Goal: Book appointment/travel/reservation

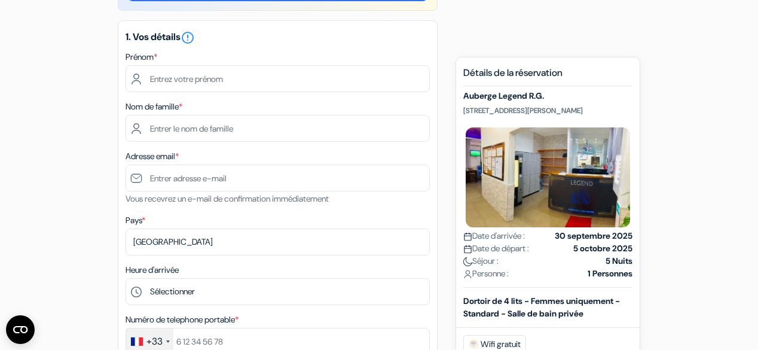
scroll to position [143, 0]
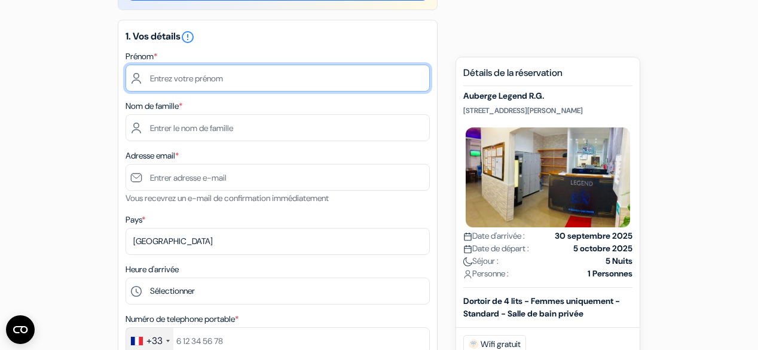
click at [197, 78] on input "text" at bounding box center [277, 78] width 304 height 27
type input "[PERSON_NAME]"
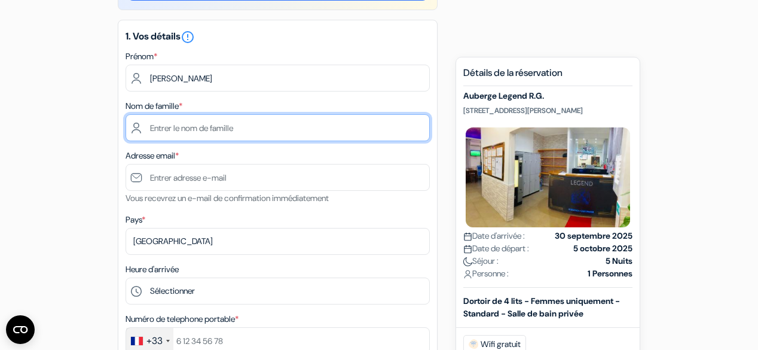
type input "Beaupere"
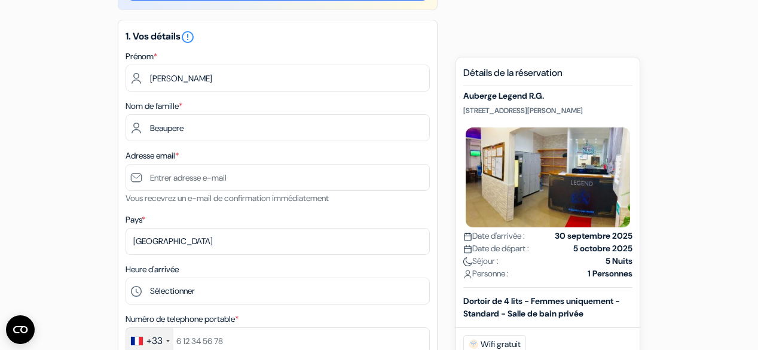
type input "[PERSON_NAME][EMAIL_ADDRESS][DOMAIN_NAME]"
type input "[PHONE_NUMBER]"
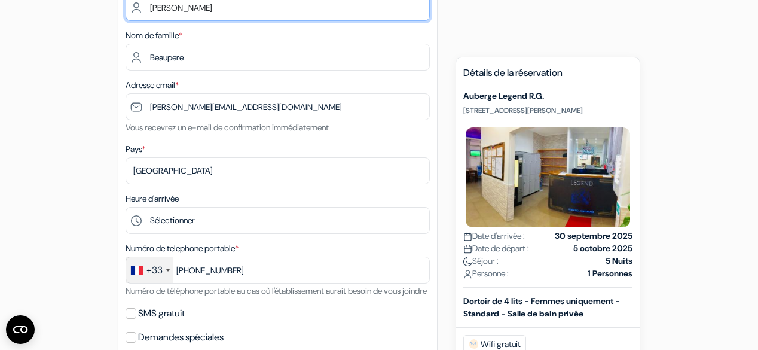
scroll to position [239, 0]
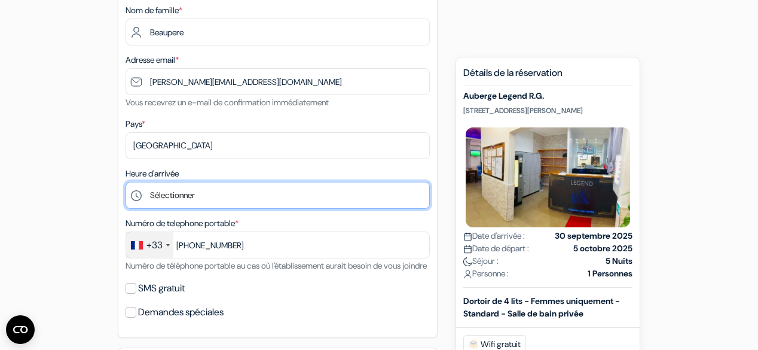
click at [232, 200] on select "Sélectionner 1:00 2:00 3:00 4:00 5:00 6:00 7:00 8:00 9:00 10:00 11:00 12:00 13:…" at bounding box center [277, 195] width 304 height 27
select select "20"
click at [125, 182] on select "Sélectionner 1:00 2:00 3:00 4:00 5:00 6:00 7:00 8:00 9:00 10:00 11:00 12:00 13:…" at bounding box center [277, 195] width 304 height 27
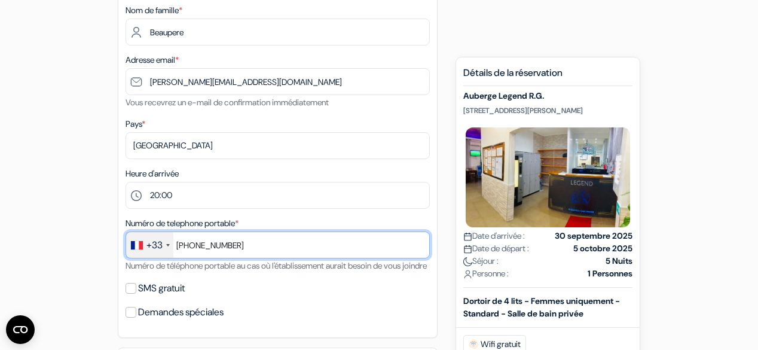
click at [246, 241] on input "[PHONE_NUMBER]" at bounding box center [277, 244] width 304 height 27
type input "[PHONE_NUMBER]"
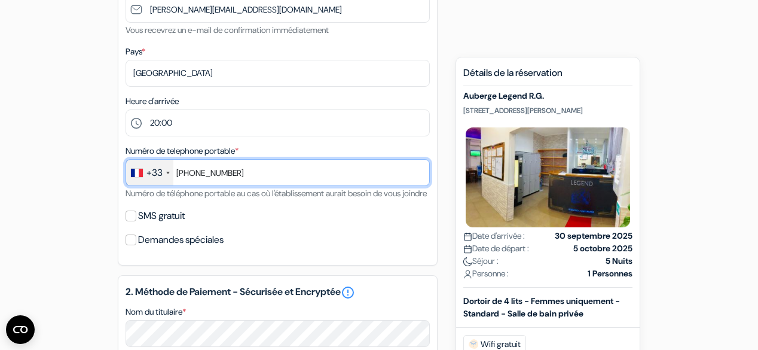
scroll to position [335, 0]
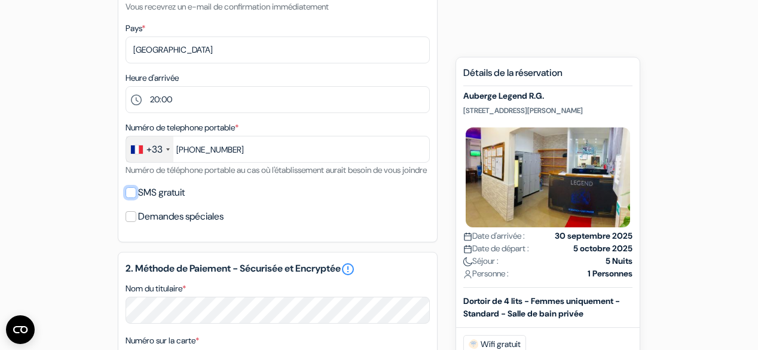
click at [133, 198] on input "SMS gratuit" at bounding box center [130, 192] width 11 height 11
checkbox input "true"
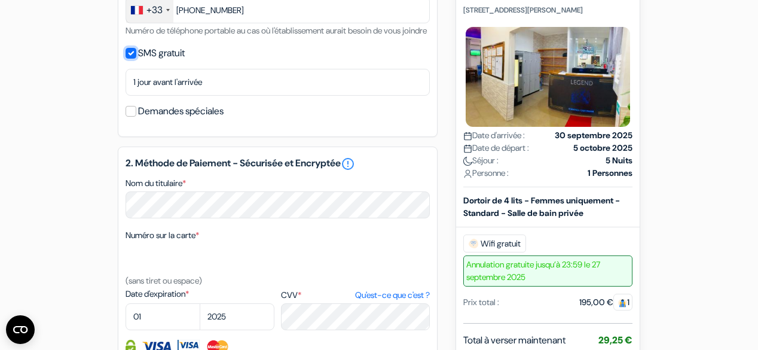
scroll to position [478, 0]
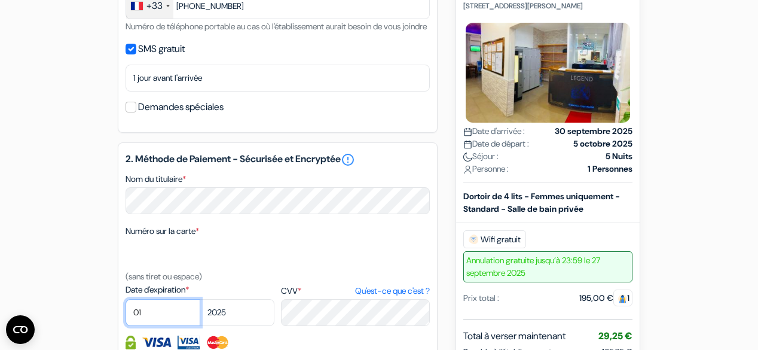
select select "03"
select select "2026"
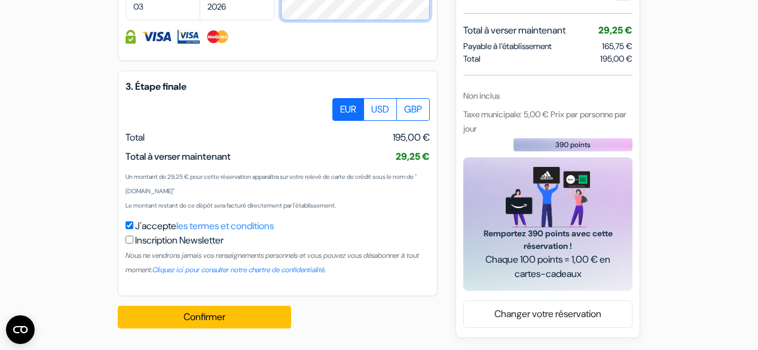
scroll to position [798, 0]
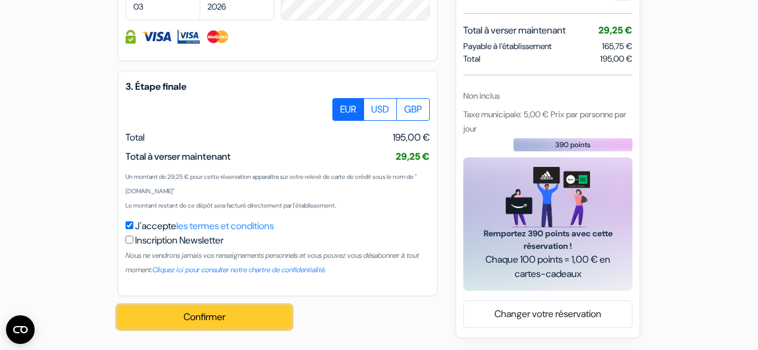
click at [229, 315] on button "Confirmer Loading..." at bounding box center [204, 316] width 173 height 23
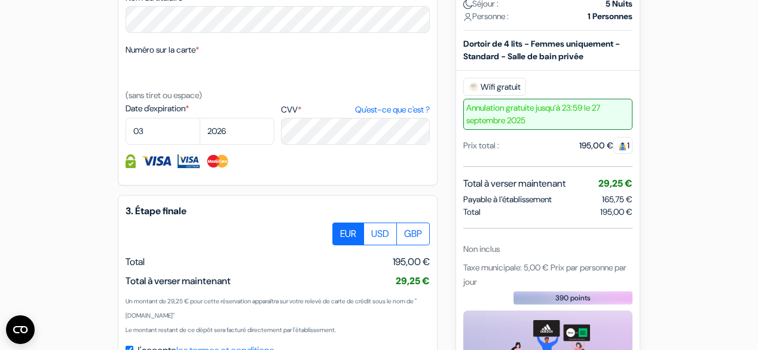
scroll to position [636, 0]
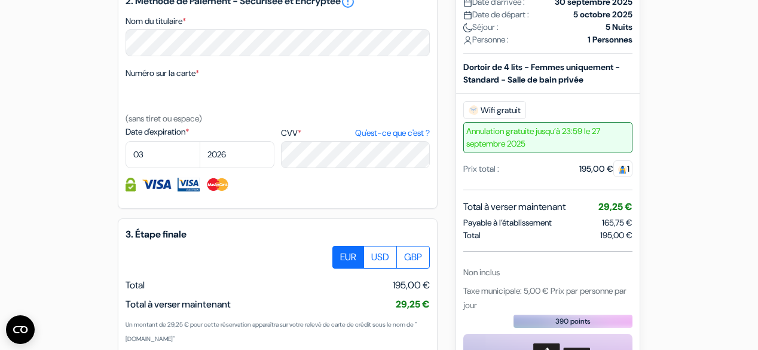
click at [213, 191] on img at bounding box center [218, 184] width 24 height 14
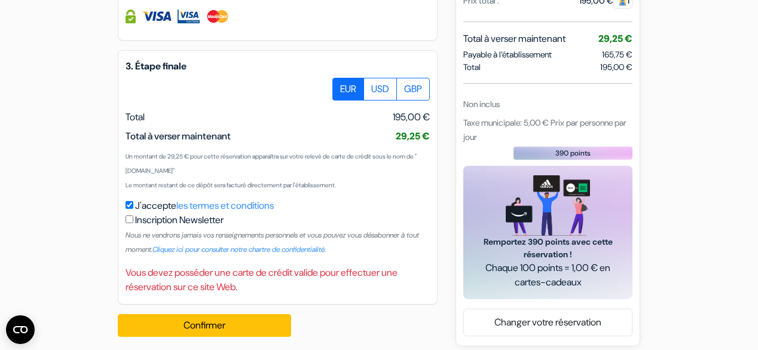
scroll to position [827, 0]
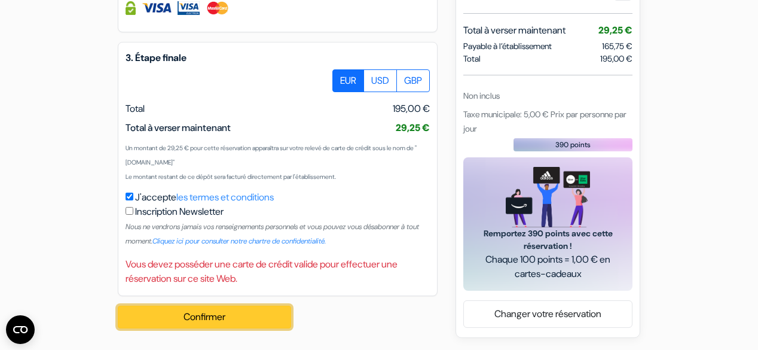
click at [194, 318] on button "Confirmer Loading..." at bounding box center [204, 316] width 173 height 23
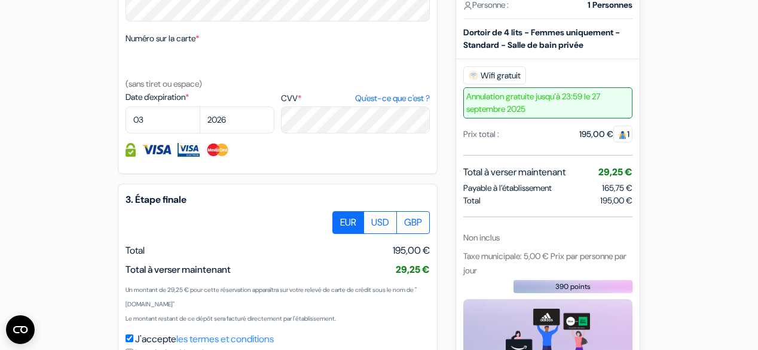
scroll to position [684, 0]
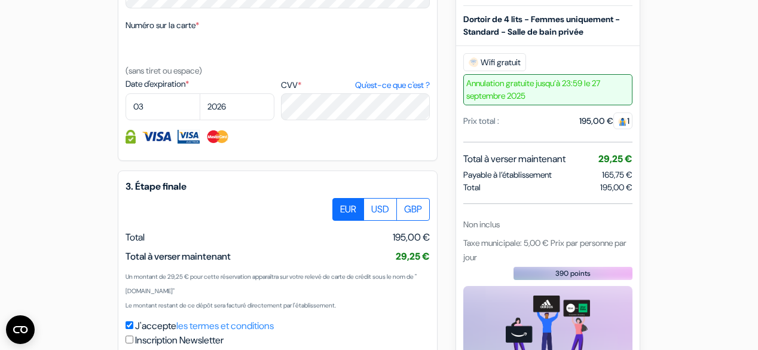
click at [342, 220] on label "EUR" at bounding box center [348, 209] width 32 height 23
click at [341, 206] on input "EUR" at bounding box center [337, 202] width 8 height 8
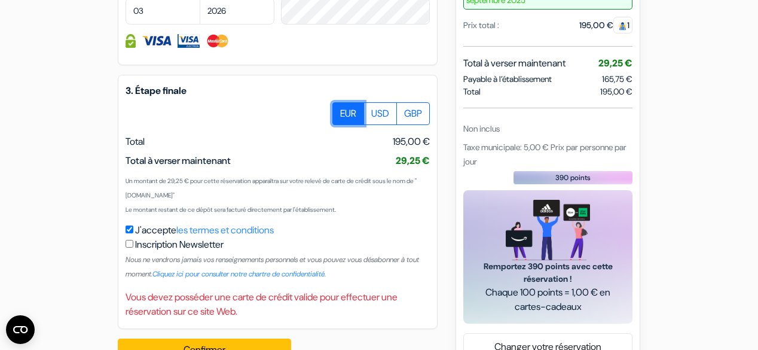
scroll to position [827, 0]
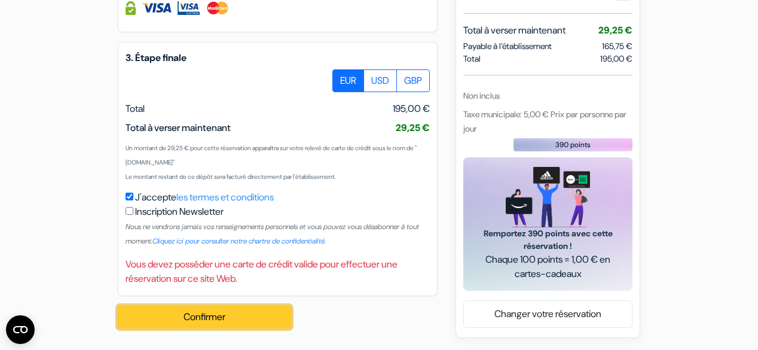
click at [200, 313] on button "Confirmer Loading..." at bounding box center [204, 316] width 173 height 23
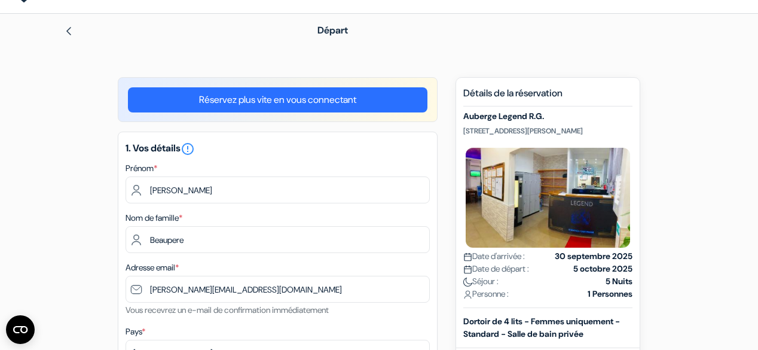
scroll to position [0, 0]
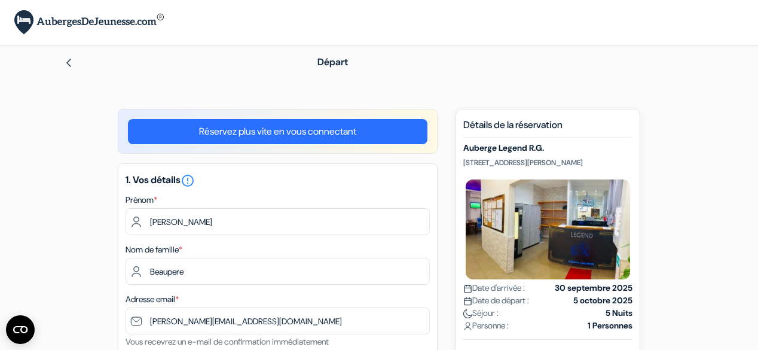
click at [334, 131] on link "Réservez plus vite en vous connectant" at bounding box center [277, 131] width 299 height 25
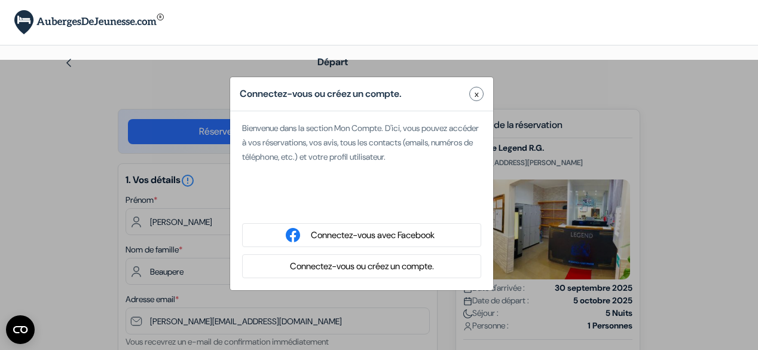
type input "BEAUPERE"
select select
type input "6 98 70 64 36"
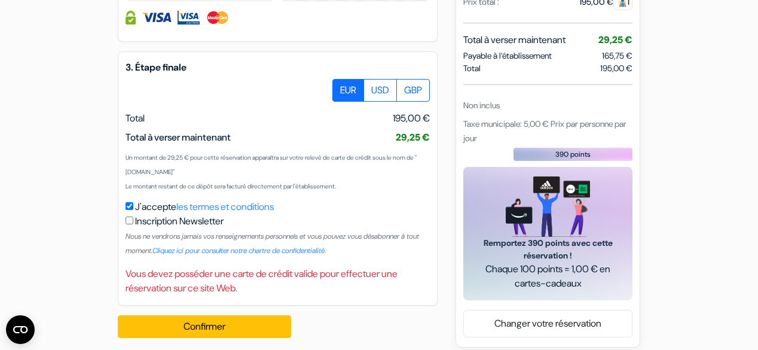
scroll to position [765, 0]
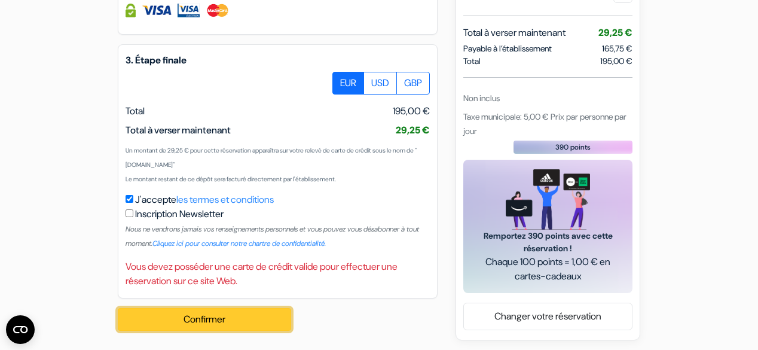
click at [201, 330] on button "Confirmer Loading..." at bounding box center [204, 319] width 173 height 23
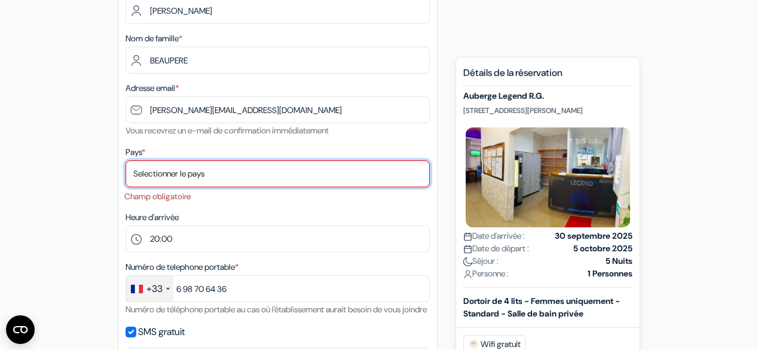
scroll to position [165, 0]
click at [198, 168] on select "Selectionner le pays Abkhazie [GEOGRAPHIC_DATA] [GEOGRAPHIC_DATA] Du [GEOGRAPHI…" at bounding box center [277, 174] width 304 height 27
select select "67"
click at [164, 170] on select "Selectionner le pays Abkhazie [GEOGRAPHIC_DATA] [GEOGRAPHIC_DATA] Du [GEOGRAPHI…" at bounding box center [277, 174] width 304 height 27
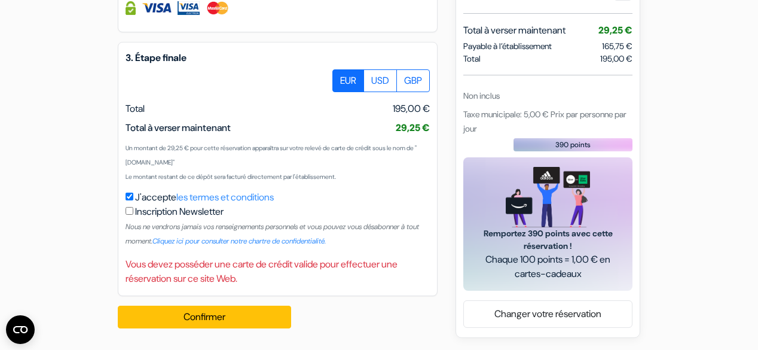
scroll to position [782, 0]
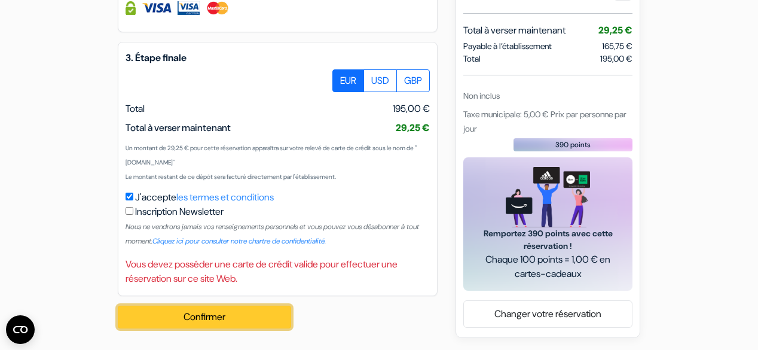
click at [220, 311] on button "Confirmer Loading..." at bounding box center [204, 316] width 173 height 23
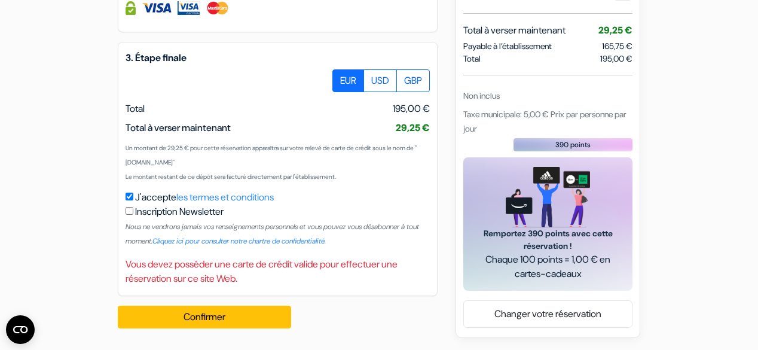
click at [131, 208] on input "checkbox" at bounding box center [129, 211] width 8 height 8
checkbox input "true"
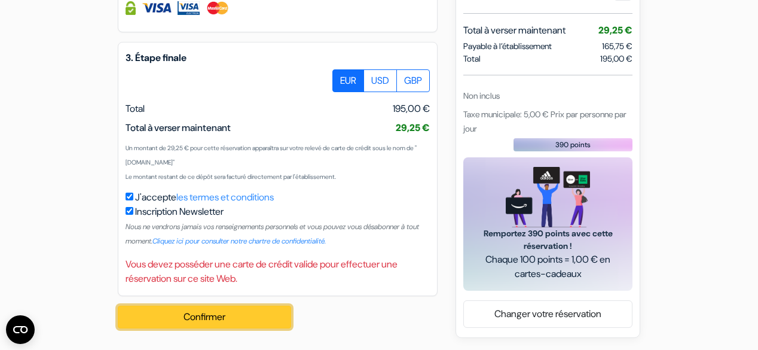
click at [204, 309] on button "Confirmer Loading..." at bounding box center [204, 316] width 173 height 23
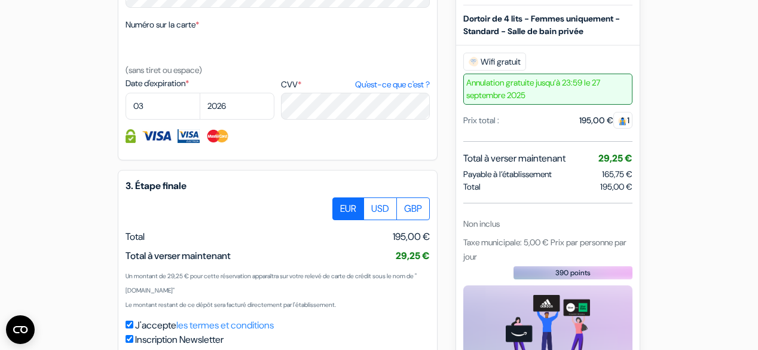
scroll to position [639, 0]
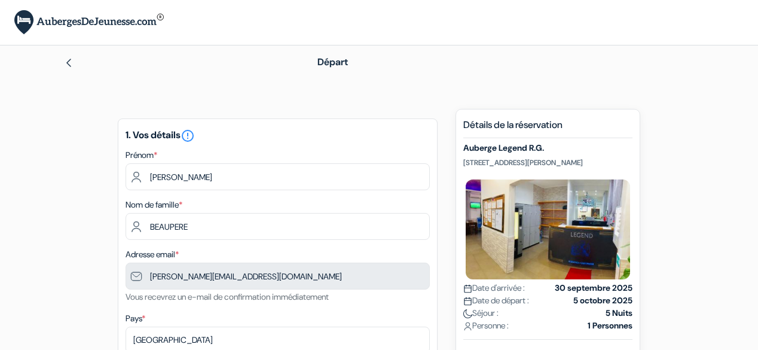
type input "6 98 70 64 36"
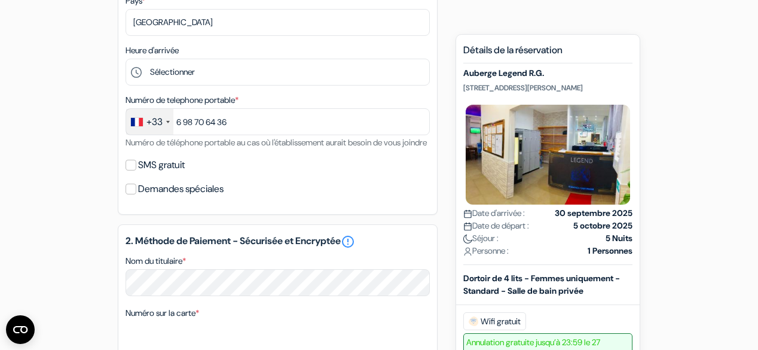
scroll to position [335, 0]
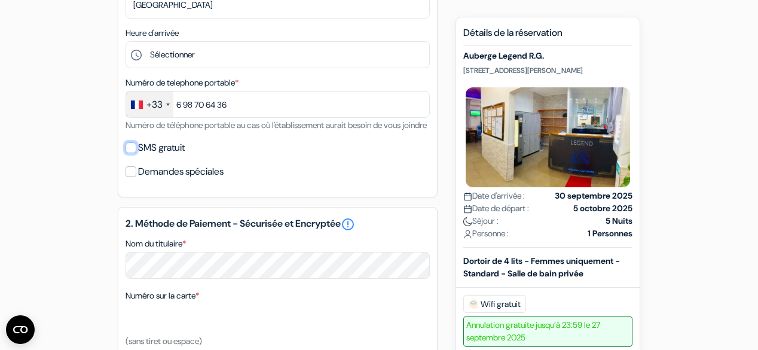
click at [131, 153] on input "SMS gratuit" at bounding box center [130, 147] width 11 height 11
checkbox input "true"
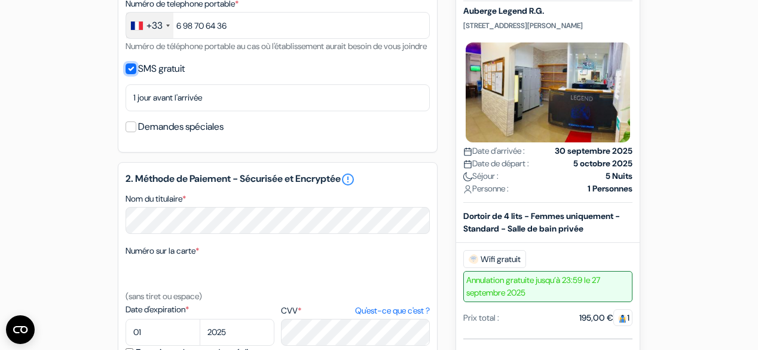
scroll to position [478, 0]
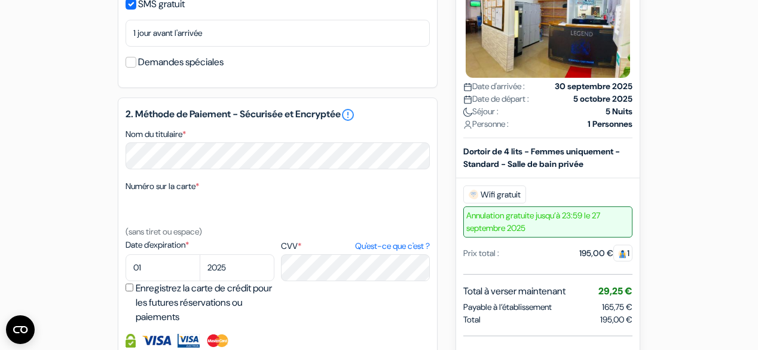
click at [339, 238] on div "Numéro sur la carte * (sans tiret ou espace)" at bounding box center [277, 209] width 304 height 60
click at [163, 281] on select "01 02 03 04 05 06 07 08 09 10 11 12" at bounding box center [162, 267] width 75 height 27
select select "03"
click at [125, 269] on select "01 02 03 04 05 06 07 08 09 10 11 12" at bounding box center [162, 267] width 75 height 27
click at [228, 281] on select "2025 2026 2027 2028 2029 2030 2031 2032 2033 2034 2035 2036 2037 2038 2039 2040…" at bounding box center [237, 267] width 75 height 27
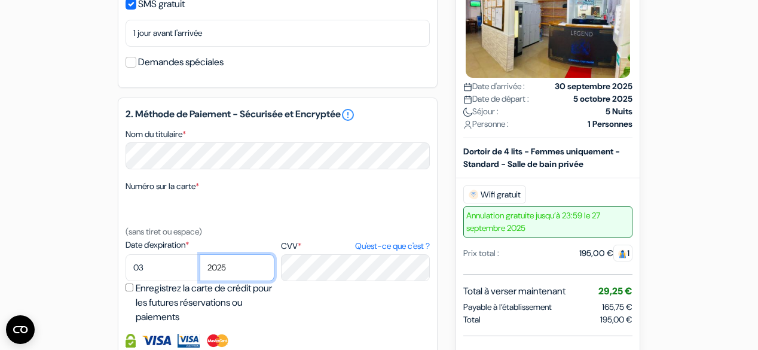
select select "2026"
click at [200, 269] on select "2025 2026 2027 2028 2029 2030 2031 2032 2033 2034 2035 2036 2037 2038 2039 2040…" at bounding box center [237, 267] width 75 height 27
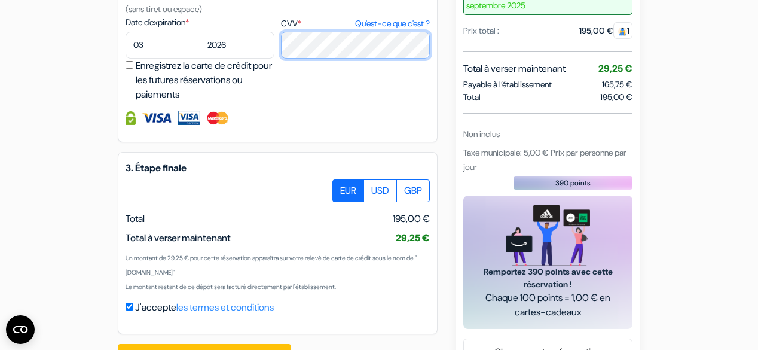
scroll to position [717, 0]
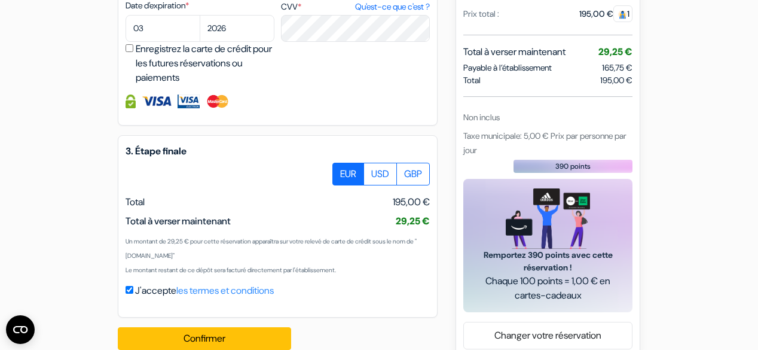
click at [231, 108] on div at bounding box center [277, 101] width 304 height 14
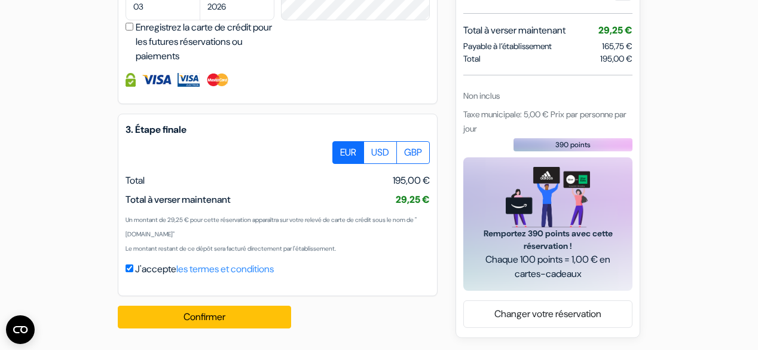
scroll to position [753, 0]
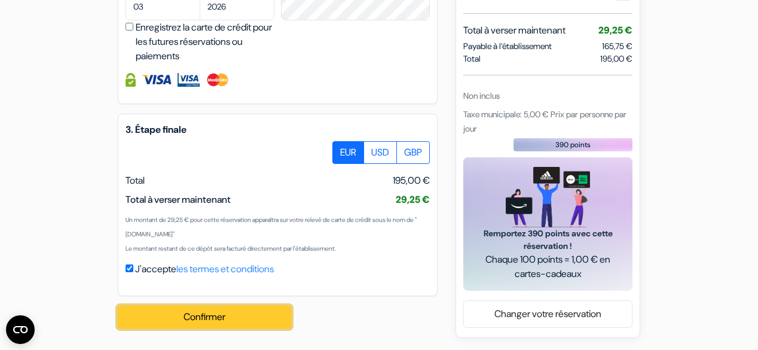
click at [203, 312] on button "Confirmer Loading..." at bounding box center [204, 316] width 173 height 23
click at [225, 312] on button "Confirmer Loading..." at bounding box center [204, 316] width 173 height 23
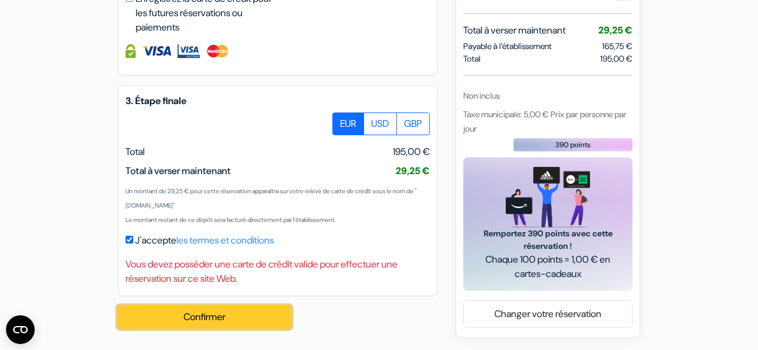
click at [245, 307] on button "Confirmer Loading..." at bounding box center [204, 316] width 173 height 23
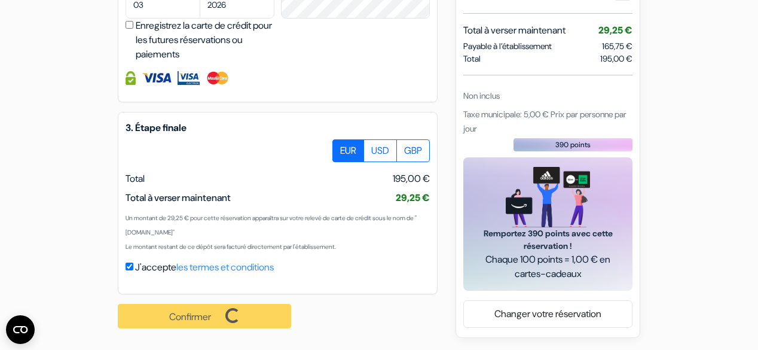
scroll to position [782, 0]
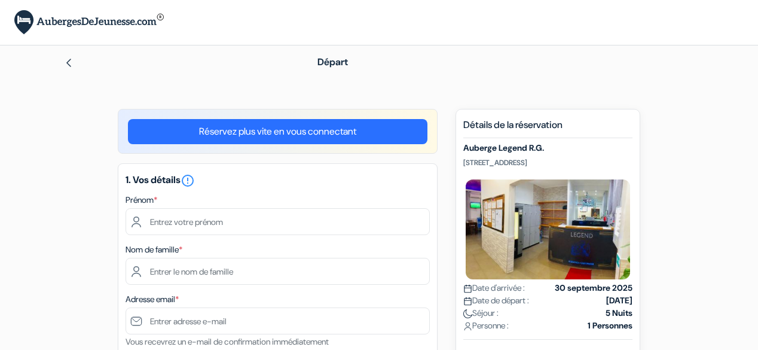
click at [235, 202] on div "Prénom *" at bounding box center [277, 213] width 304 height 42
click at [152, 197] on label "Prénom *" at bounding box center [141, 200] width 32 height 13
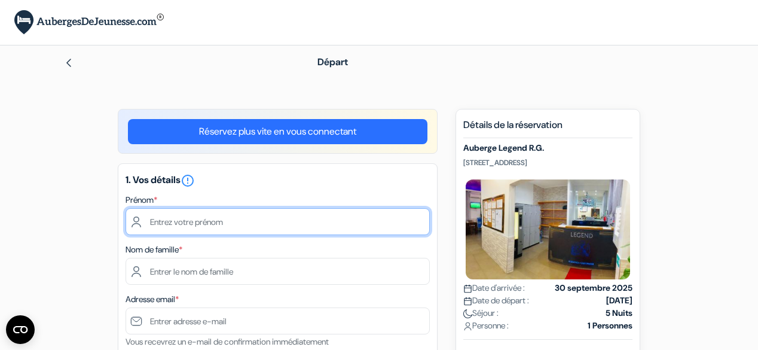
click at [182, 220] on input "text" at bounding box center [277, 221] width 304 height 27
type input "[PERSON_NAME]"
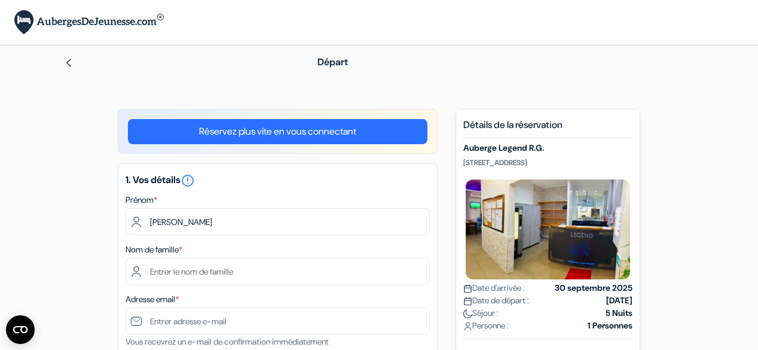
type input "Beaupere"
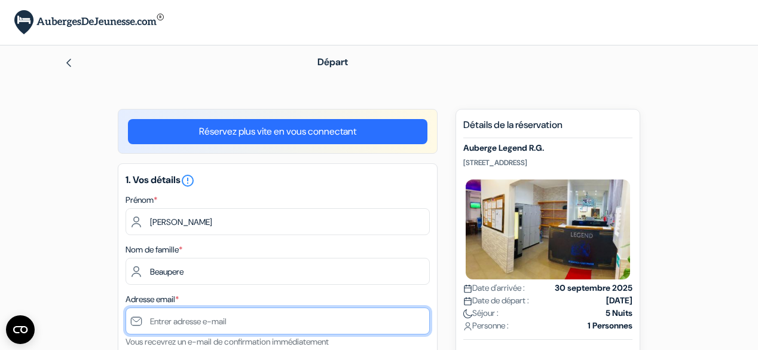
type input "[PERSON_NAME][EMAIL_ADDRESS][DOMAIN_NAME]"
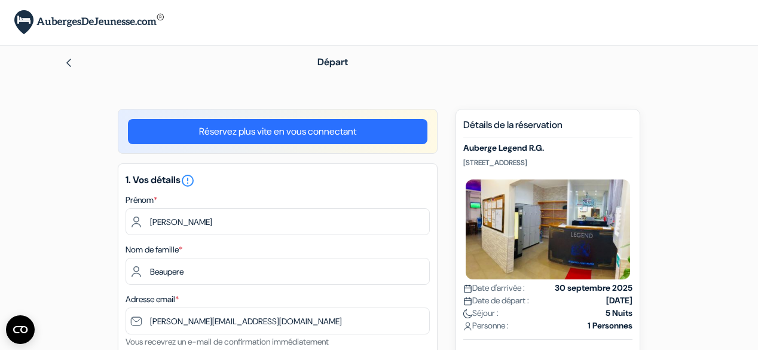
type input "[PHONE_NUMBER]"
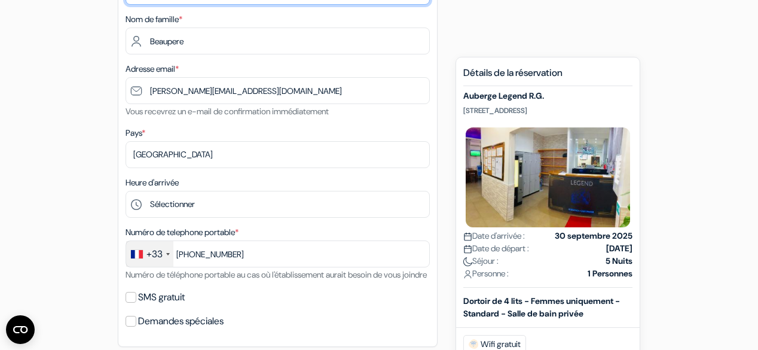
scroll to position [239, 0]
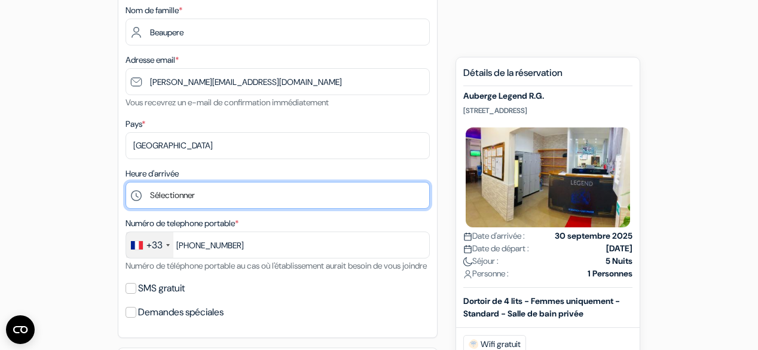
click at [226, 196] on select "Sélectionner 1:00 2:00 3:00 4:00 5:00 6:00 7:00 8:00 9:00 10:00 11:00 12:00 13:…" at bounding box center [277, 195] width 304 height 27
select select "20"
click at [125, 182] on select "Sélectionner 1:00 2:00 3:00 4:00 5:00 6:00 7:00 8:00 9:00 10:00 11:00 12:00 13:…" at bounding box center [277, 195] width 304 height 27
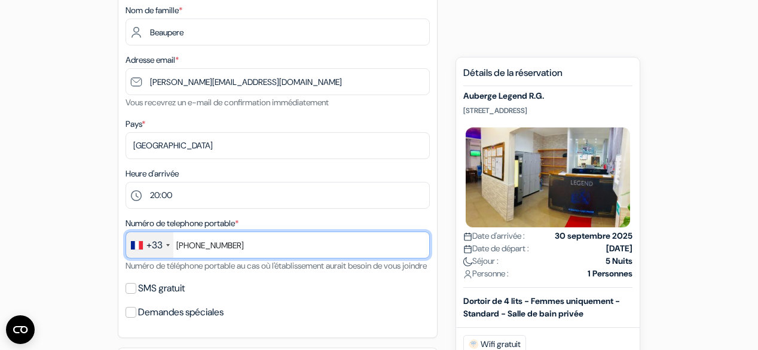
click at [244, 249] on input "[PHONE_NUMBER]" at bounding box center [277, 244] width 304 height 27
type input "[PHONE_NUMBER]"
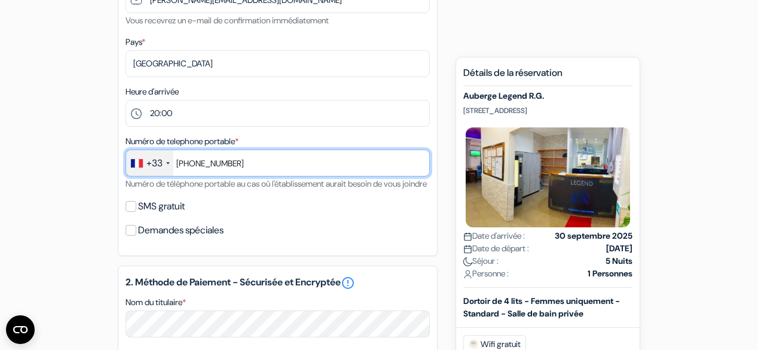
scroll to position [335, 0]
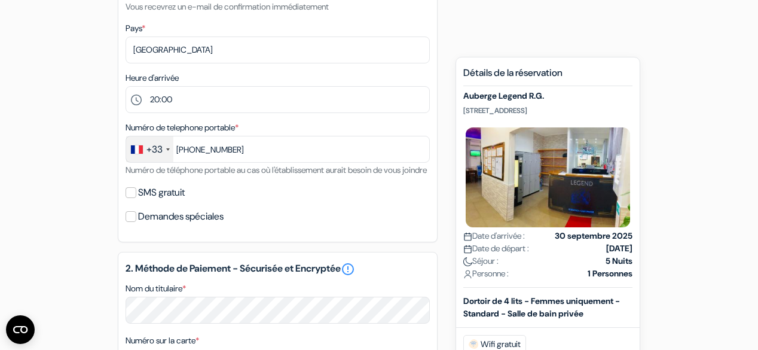
click at [136, 201] on div "SMS gratuit" at bounding box center [277, 192] width 304 height 17
click at [129, 198] on input "SMS gratuit" at bounding box center [130, 192] width 11 height 11
checkbox input "true"
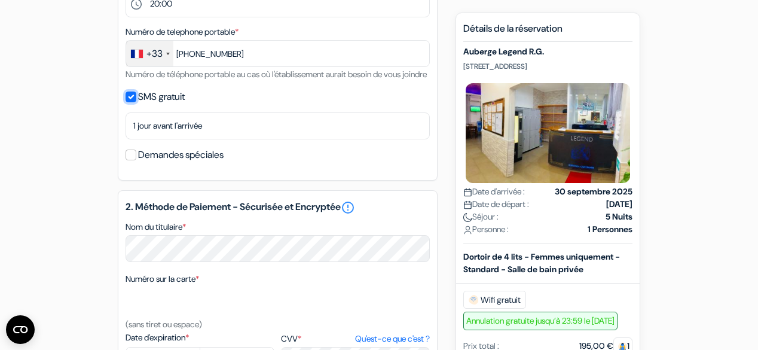
scroll to position [478, 0]
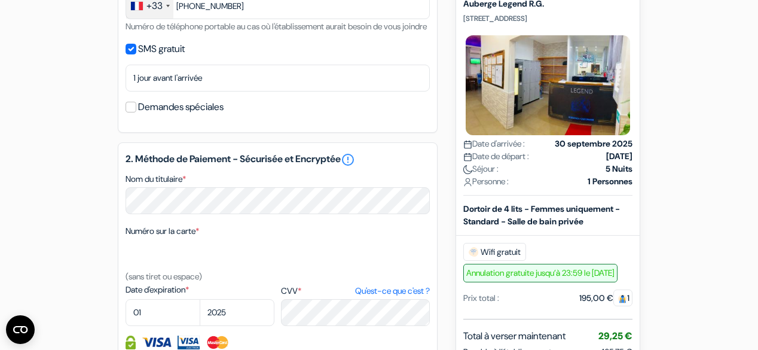
click at [232, 199] on div "Nom du titulaire *" at bounding box center [277, 192] width 304 height 42
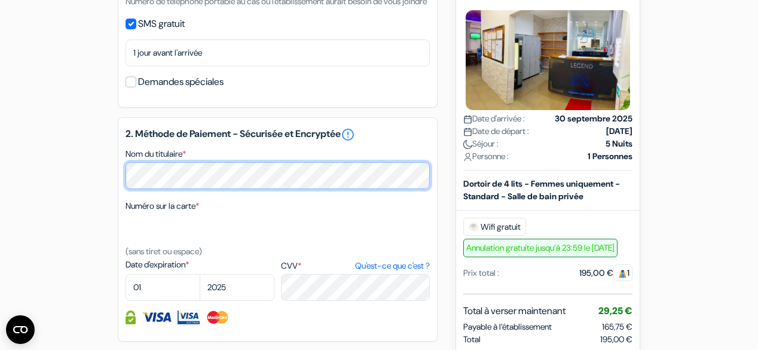
scroll to position [526, 0]
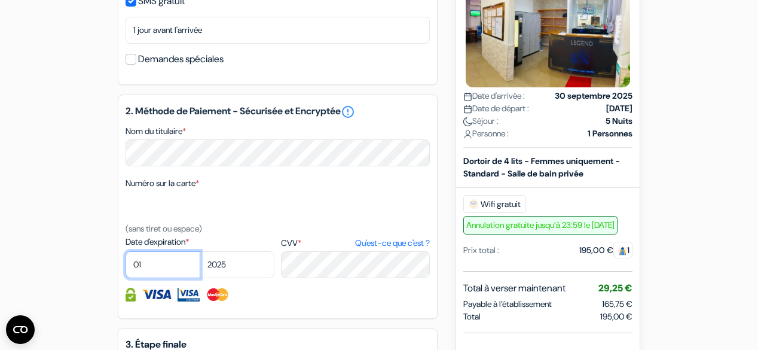
click at [162, 278] on select "01 02 03 04 05 06 07 08 09 10 11 12" at bounding box center [162, 264] width 75 height 27
select select "03"
click at [125, 266] on select "01 02 03 04 05 06 07 08 09 10 11 12" at bounding box center [162, 264] width 75 height 27
click at [243, 278] on select "2025 2026 2027 2028 2029 2030 2031 2032 2033 2034 2035 2036 2037 2038 2039 2040…" at bounding box center [237, 264] width 75 height 27
select select "2026"
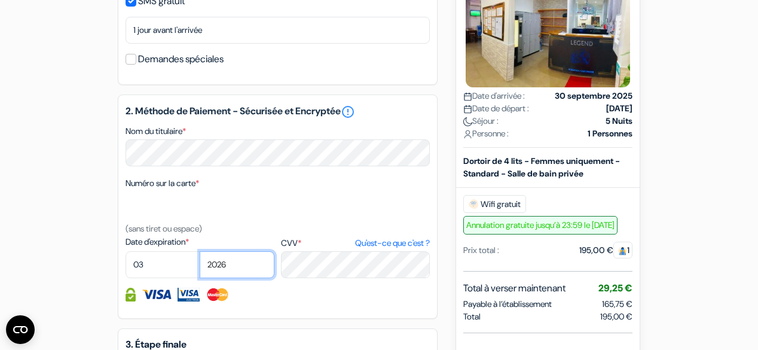
click at [200, 266] on select "2025 2026 2027 2028 2029 2030 2031 2032 2033 2034 2035 2036 2037 2038 2039 2040…" at bounding box center [237, 264] width 75 height 27
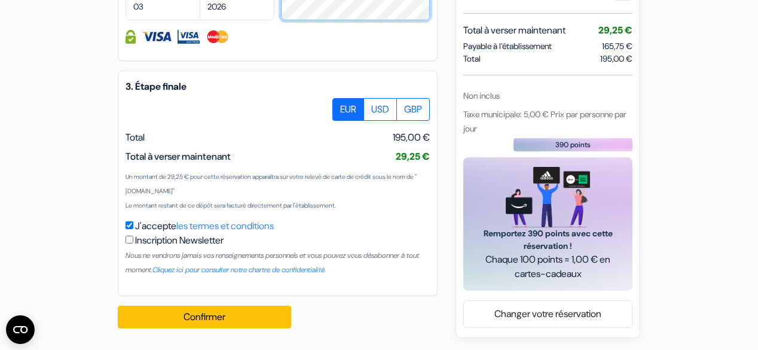
scroll to position [798, 0]
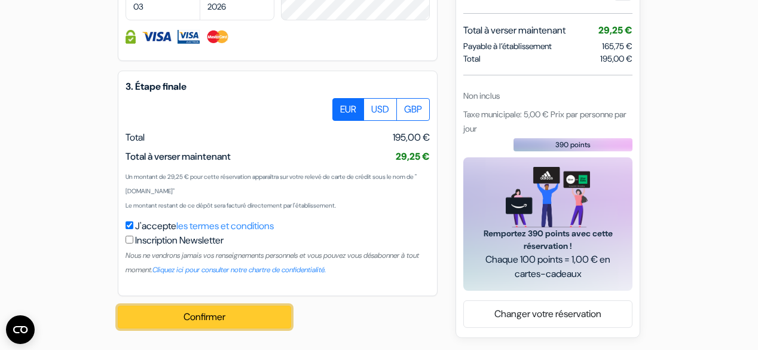
click at [167, 314] on button "Confirmer Loading..." at bounding box center [204, 316] width 173 height 23
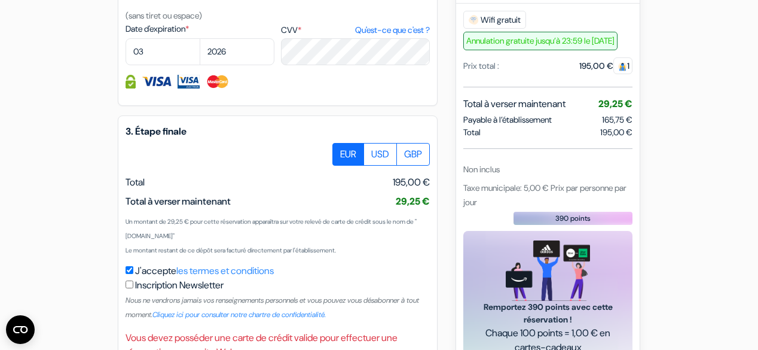
scroll to position [655, 0]
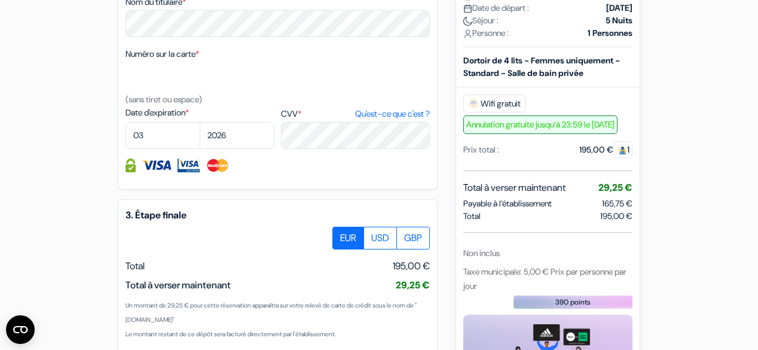
click at [208, 172] on img at bounding box center [218, 165] width 24 height 14
click at [189, 172] on img at bounding box center [188, 165] width 22 height 14
click at [164, 172] on img at bounding box center [157, 165] width 30 height 14
click at [128, 172] on img at bounding box center [130, 165] width 10 height 14
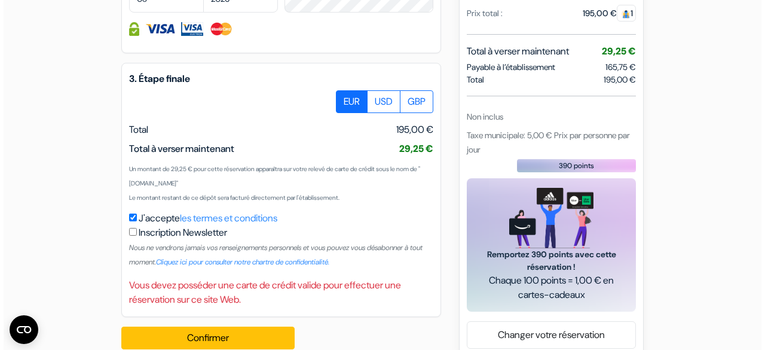
scroll to position [827, 0]
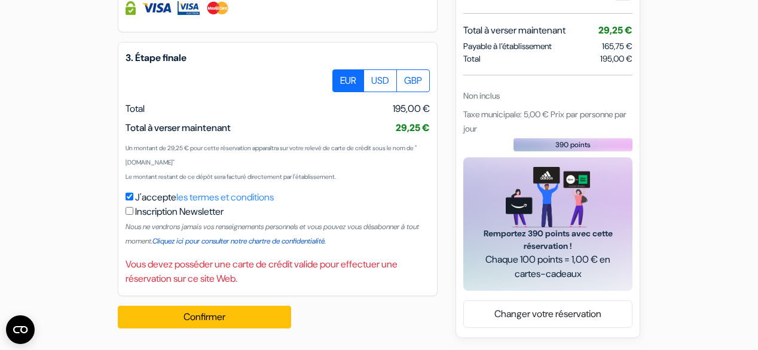
click at [288, 242] on link "Cliquez ici pour consulter notre chartre de confidentialité." at bounding box center [238, 241] width 173 height 10
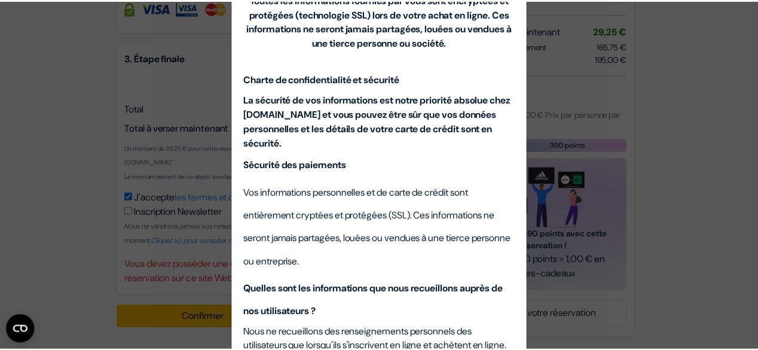
scroll to position [0, 0]
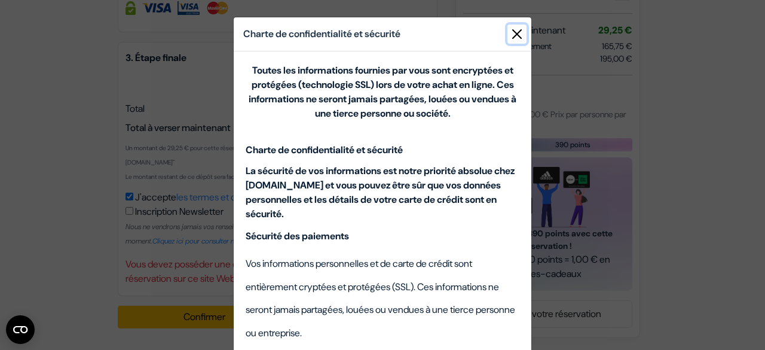
click at [514, 33] on button "Close" at bounding box center [516, 33] width 19 height 19
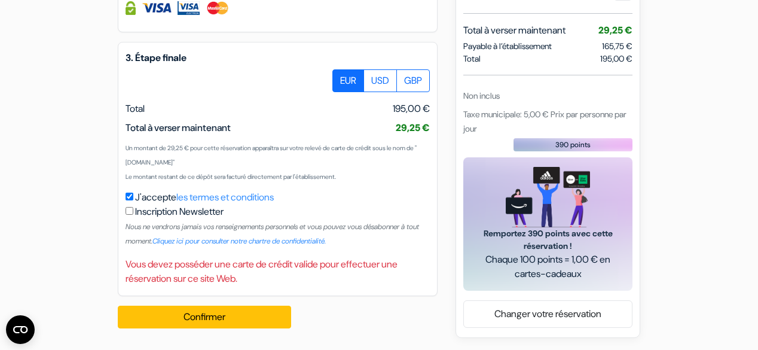
click at [130, 210] on input "checkbox" at bounding box center [129, 211] width 8 height 8
checkbox input "true"
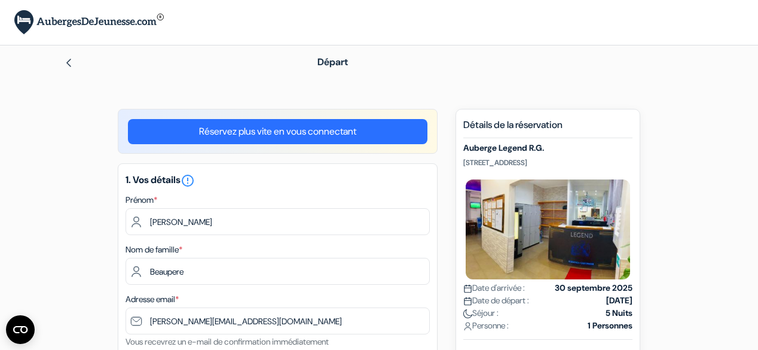
click at [143, 23] on img at bounding box center [88, 22] width 149 height 24
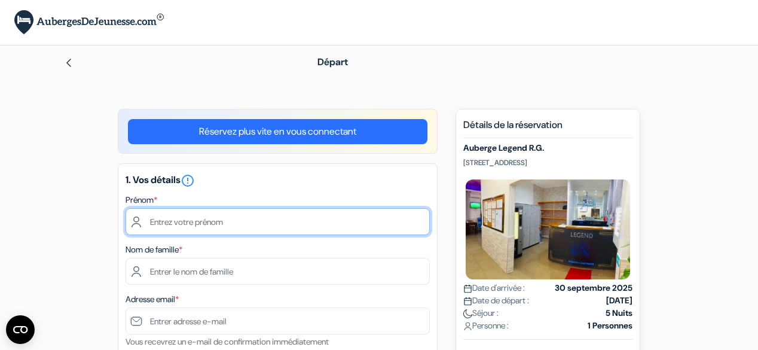
click at [206, 219] on input "text" at bounding box center [277, 221] width 304 height 27
type input "[PERSON_NAME]"
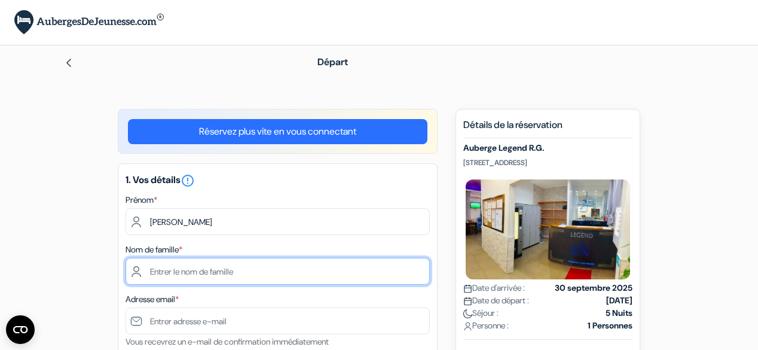
type input "Beaupere"
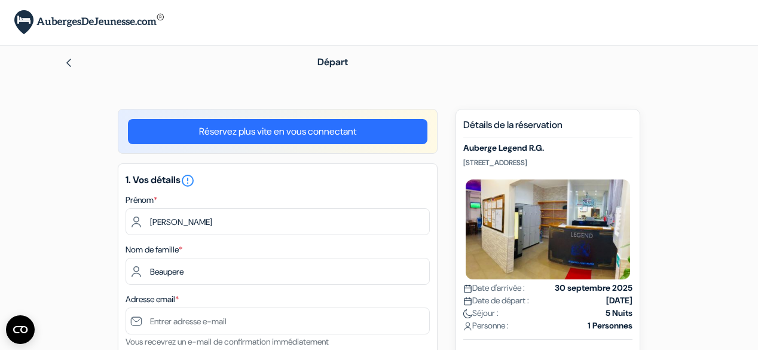
type input "[PERSON_NAME][EMAIL_ADDRESS][DOMAIN_NAME]"
type input "[PHONE_NUMBER]"
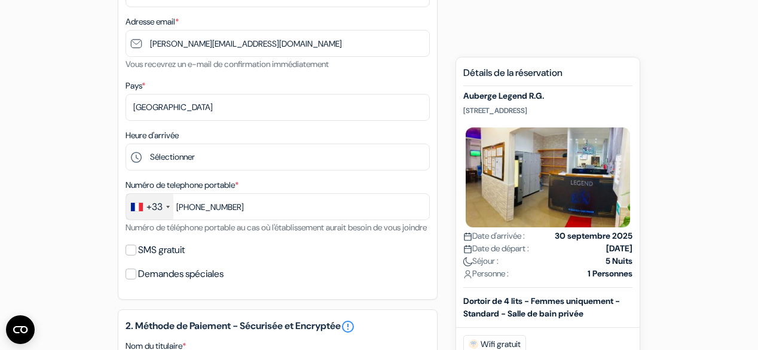
scroll to position [287, 0]
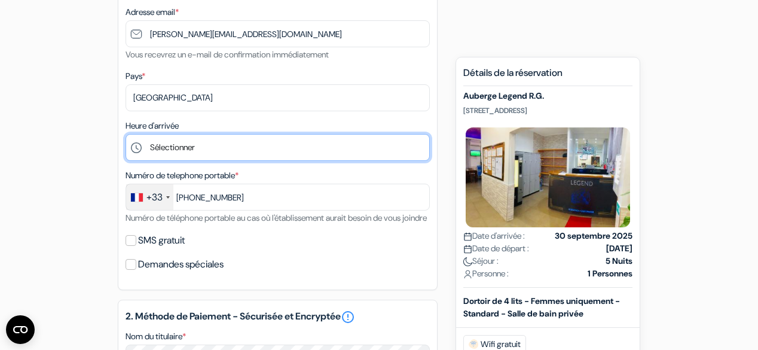
click at [250, 147] on select "Sélectionner 1:00 2:00 3:00 4:00 5:00 6:00 7:00 8:00 9:00 10:00 11:00 12:00 13:…" at bounding box center [277, 147] width 304 height 27
select select "20"
click at [125, 134] on select "Sélectionner 1:00 2:00 3:00 4:00 5:00 6:00 7:00 8:00 9:00 10:00 11:00 12:00 13:…" at bounding box center [277, 147] width 304 height 27
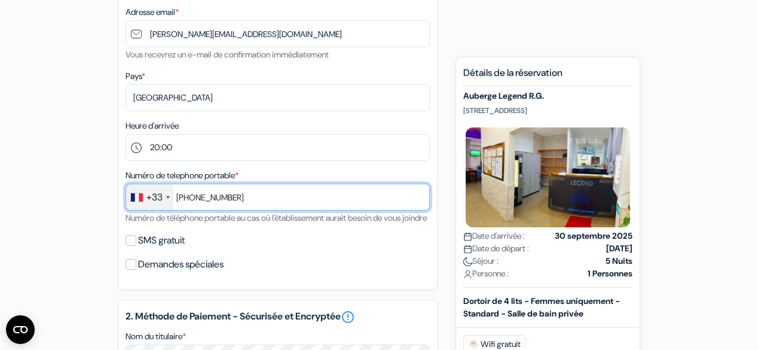
click at [249, 198] on input "[PHONE_NUMBER]" at bounding box center [277, 196] width 304 height 27
type input "[PHONE_NUMBER]"
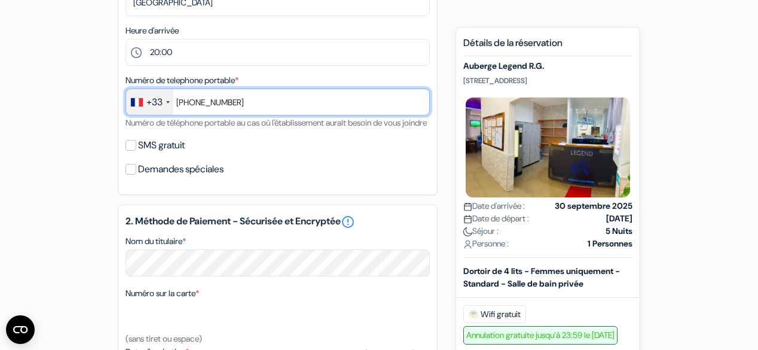
scroll to position [382, 0]
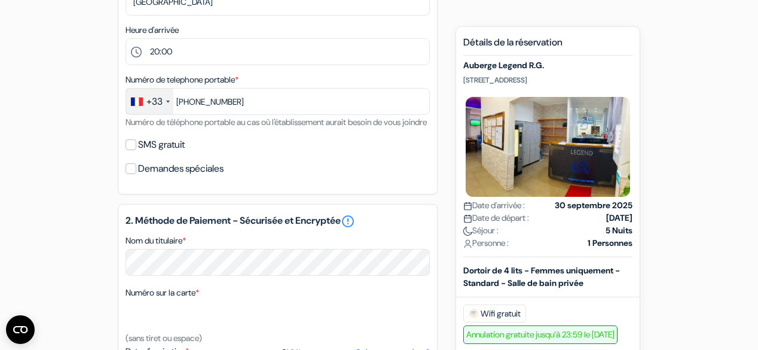
click at [136, 153] on div "SMS gratuit" at bounding box center [277, 144] width 304 height 17
click at [131, 150] on input "SMS gratuit" at bounding box center [130, 144] width 11 height 11
checkbox input "true"
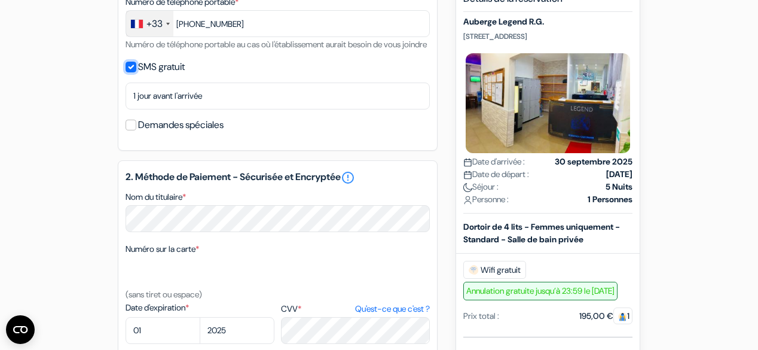
scroll to position [478, 0]
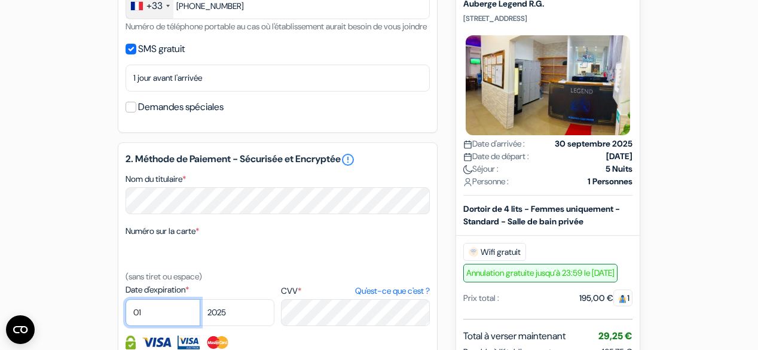
select select "03"
select select "2026"
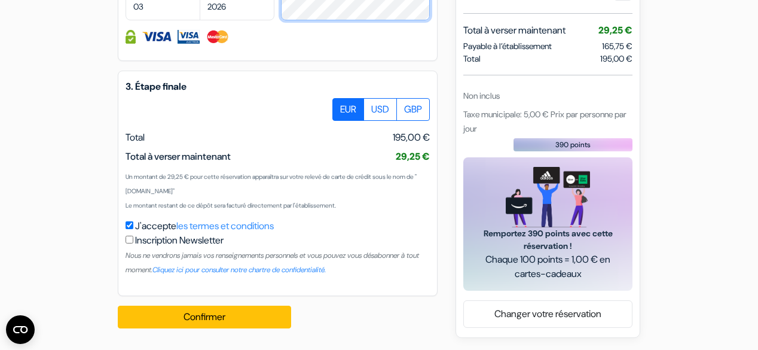
scroll to position [798, 0]
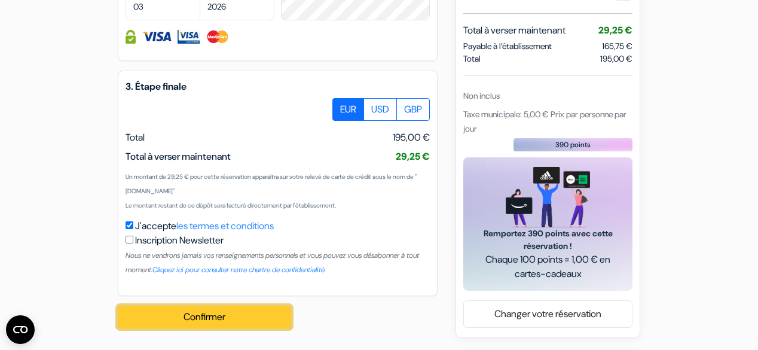
click at [180, 313] on button "Confirmer Loading..." at bounding box center [204, 316] width 173 height 23
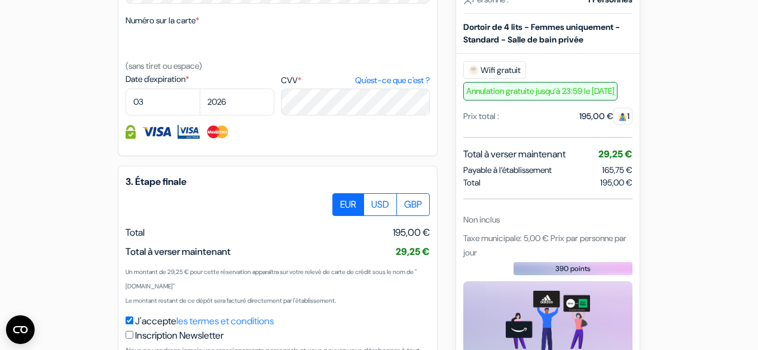
scroll to position [684, 0]
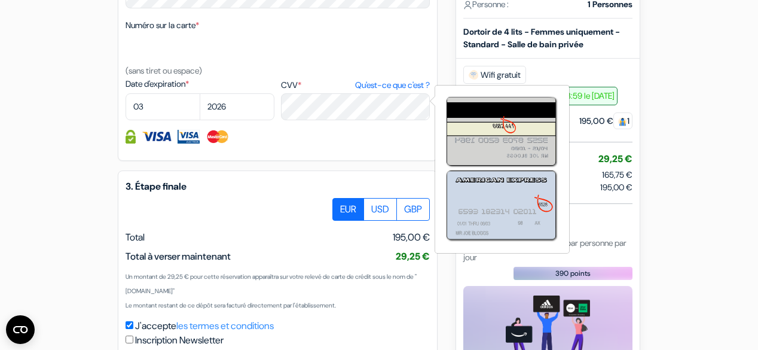
click at [355, 91] on link "Qu'est-ce que c'est ?" at bounding box center [392, 85] width 75 height 13
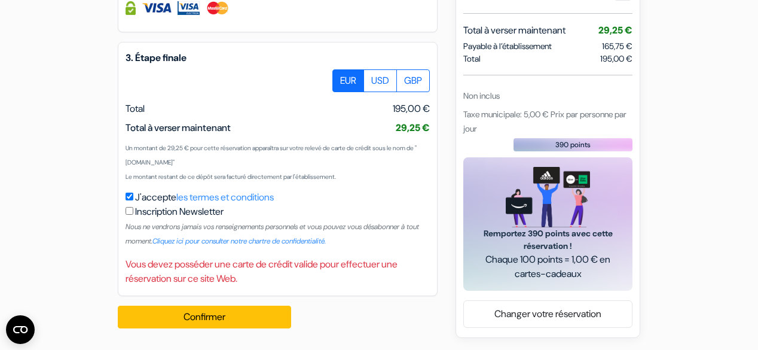
scroll to position [827, 0]
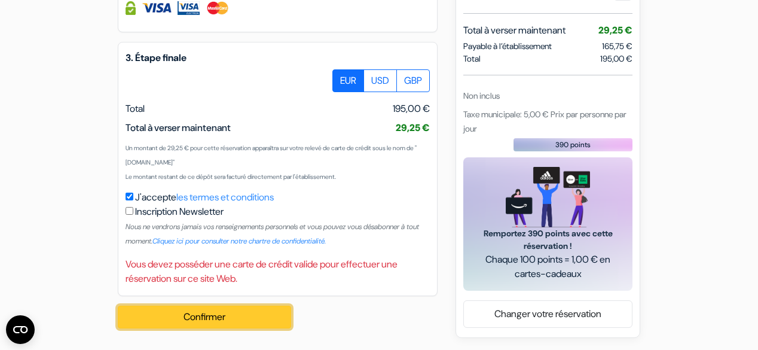
click at [225, 320] on button "Confirmer Loading..." at bounding box center [204, 316] width 173 height 23
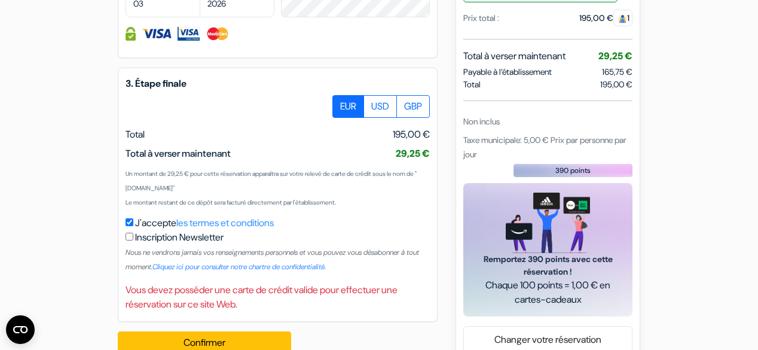
scroll to position [731, 0]
